Goal: Navigation & Orientation: Find specific page/section

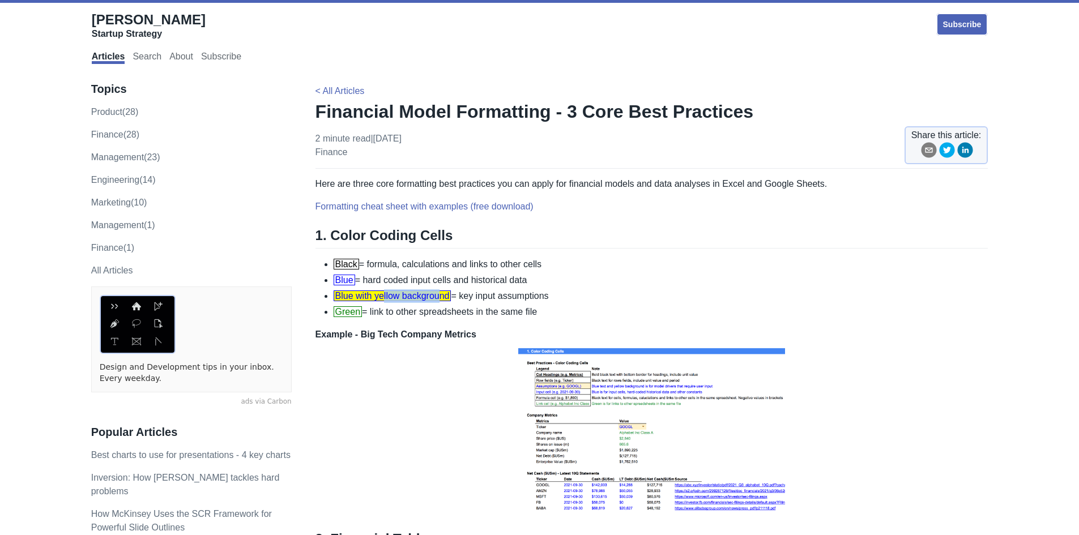
click at [447, 293] on span "Blue with yellow background" at bounding box center [393, 296] width 118 height 11
click at [449, 293] on span "Blue with yellow background" at bounding box center [393, 296] width 118 height 11
click at [507, 294] on li "Blue with yellow background = key input assumptions" at bounding box center [661, 296] width 655 height 14
drag, startPoint x: 400, startPoint y: 282, endPoint x: 468, endPoint y: 281, distance: 68.0
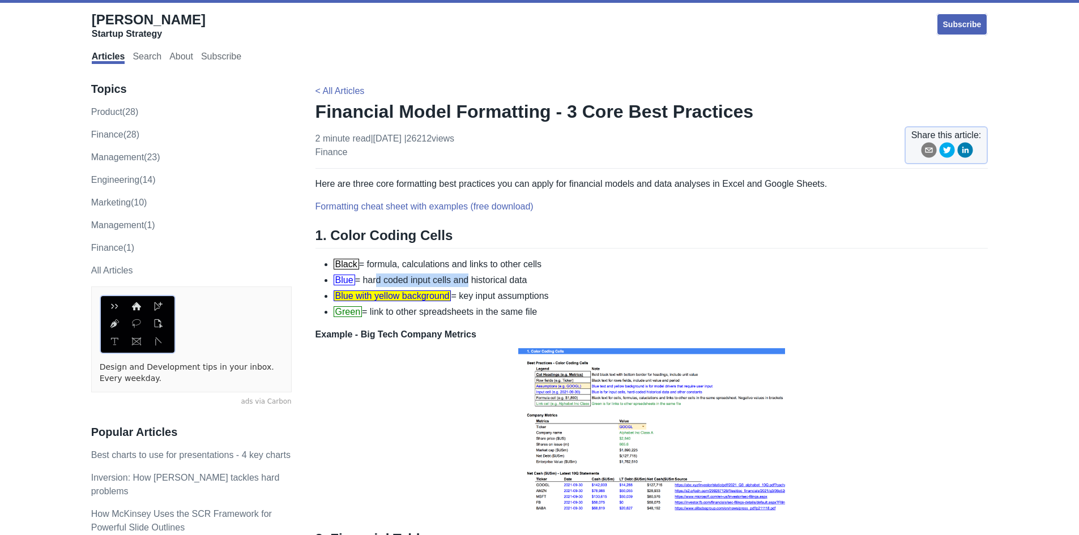
click at [468, 281] on li "Blue = hard coded input cells and historical data" at bounding box center [661, 281] width 655 height 14
drag, startPoint x: 402, startPoint y: 282, endPoint x: 561, endPoint y: 281, distance: 159.1
click at [560, 281] on li "Blue = hard coded input cells and historical data" at bounding box center [661, 281] width 655 height 14
click at [561, 281] on li "Blue = hard coded input cells and historical data" at bounding box center [661, 281] width 655 height 14
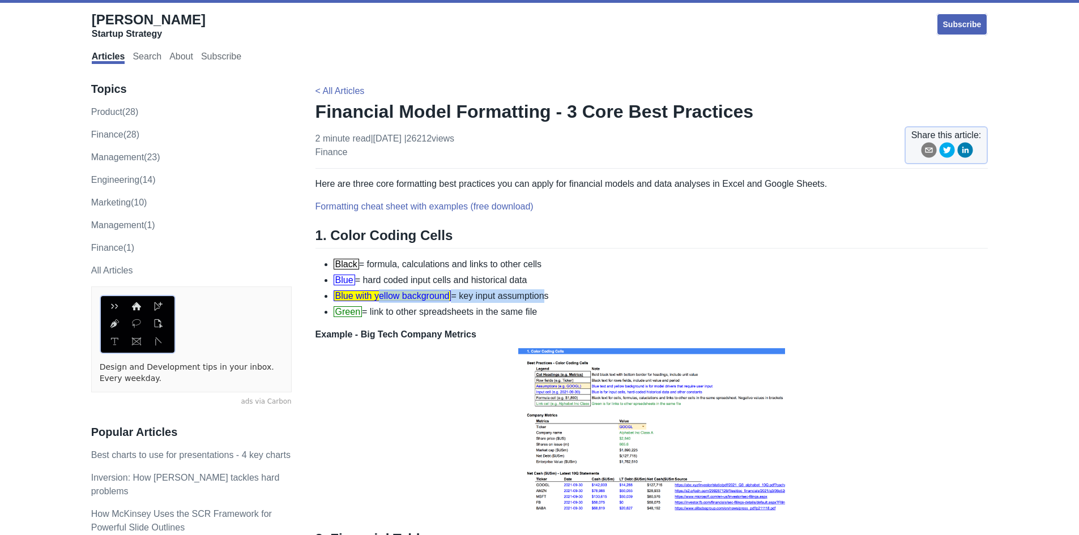
drag, startPoint x: 382, startPoint y: 297, endPoint x: 568, endPoint y: 296, distance: 185.8
click at [568, 296] on li "Blue with yellow background = key input assumptions" at bounding box center [661, 296] width 655 height 14
drag, startPoint x: 563, startPoint y: 296, endPoint x: 461, endPoint y: 296, distance: 102.5
click at [461, 296] on li "Blue with yellow background = key input assumptions" at bounding box center [661, 296] width 655 height 14
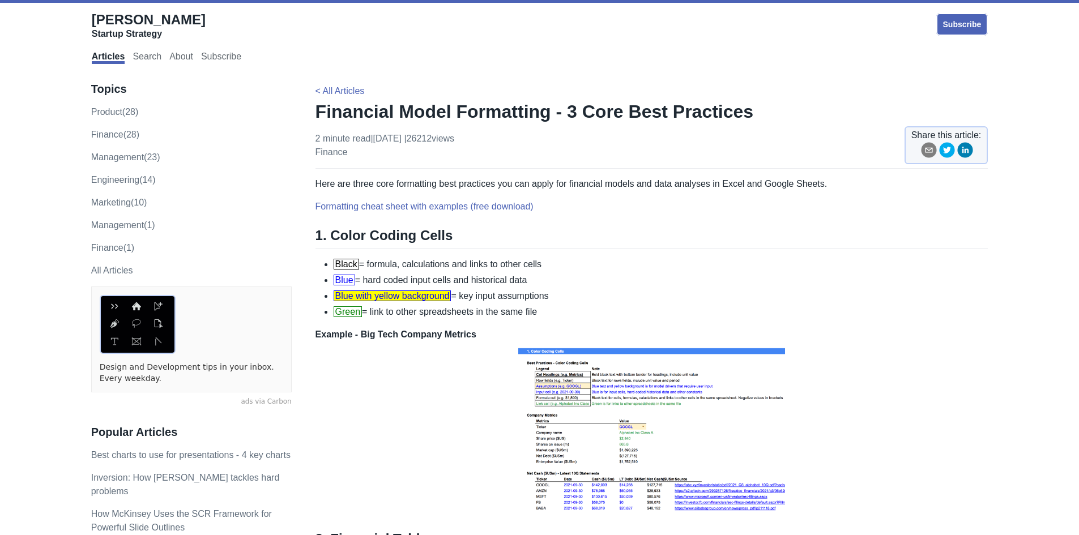
click at [461, 296] on li "Blue with yellow background = key input assumptions" at bounding box center [661, 296] width 655 height 14
click at [390, 300] on span "Blue with yellow background" at bounding box center [393, 296] width 118 height 11
